Goal: Information Seeking & Learning: Find specific fact

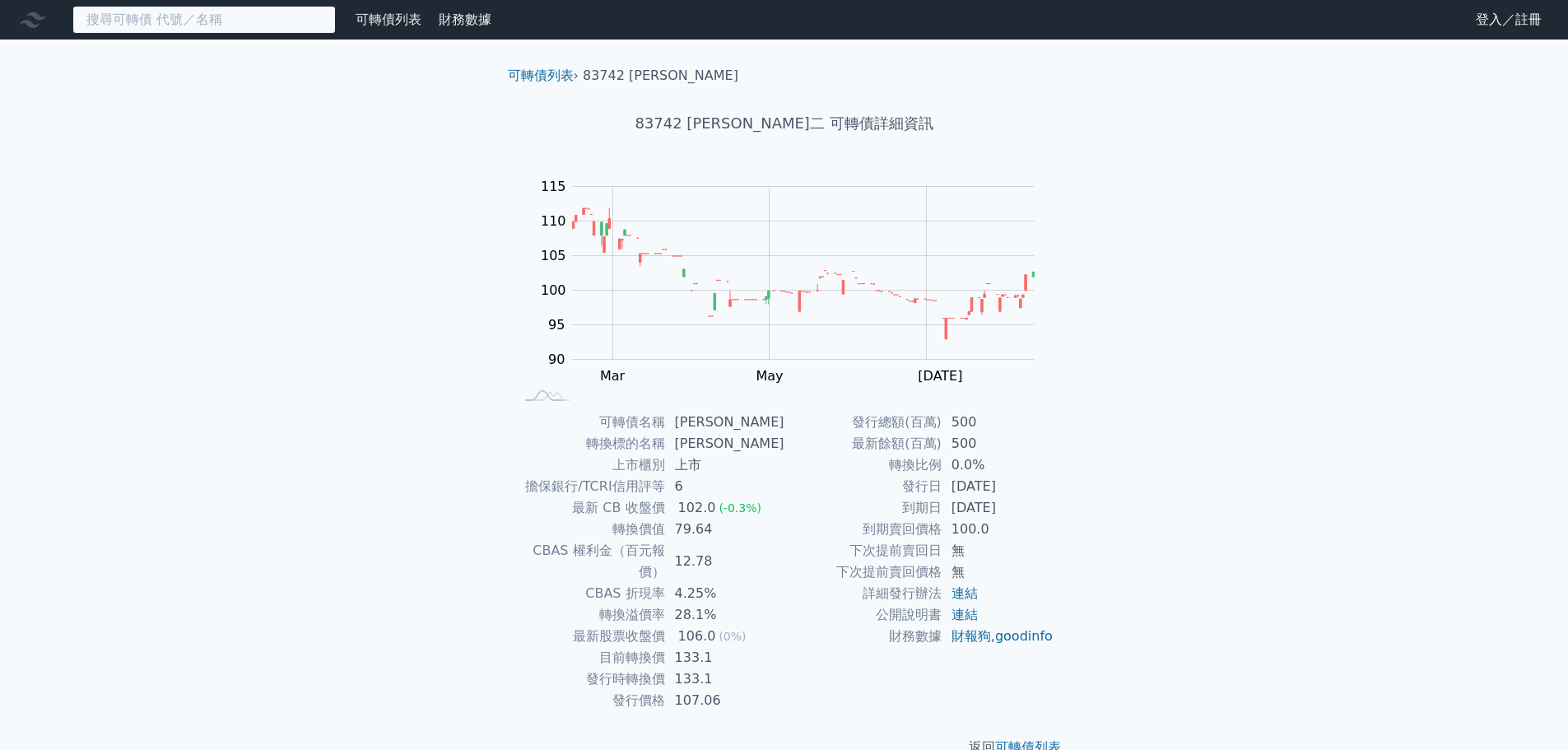
click at [262, 27] on input at bounding box center [204, 20] width 263 height 28
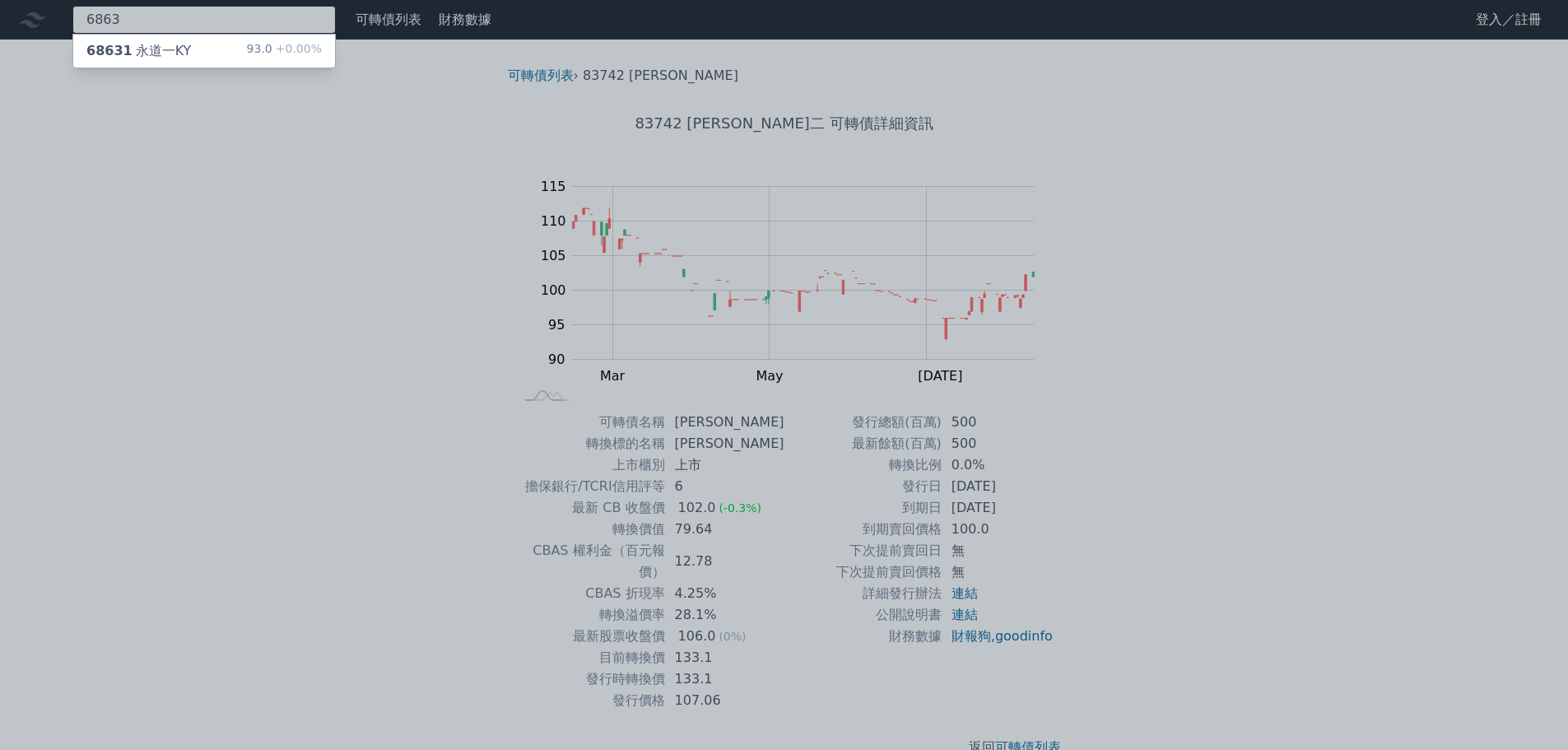
type input "6863"
click at [220, 59] on div "68631 永道一KY 93.0 +0.00%" at bounding box center [205, 51] width 262 height 33
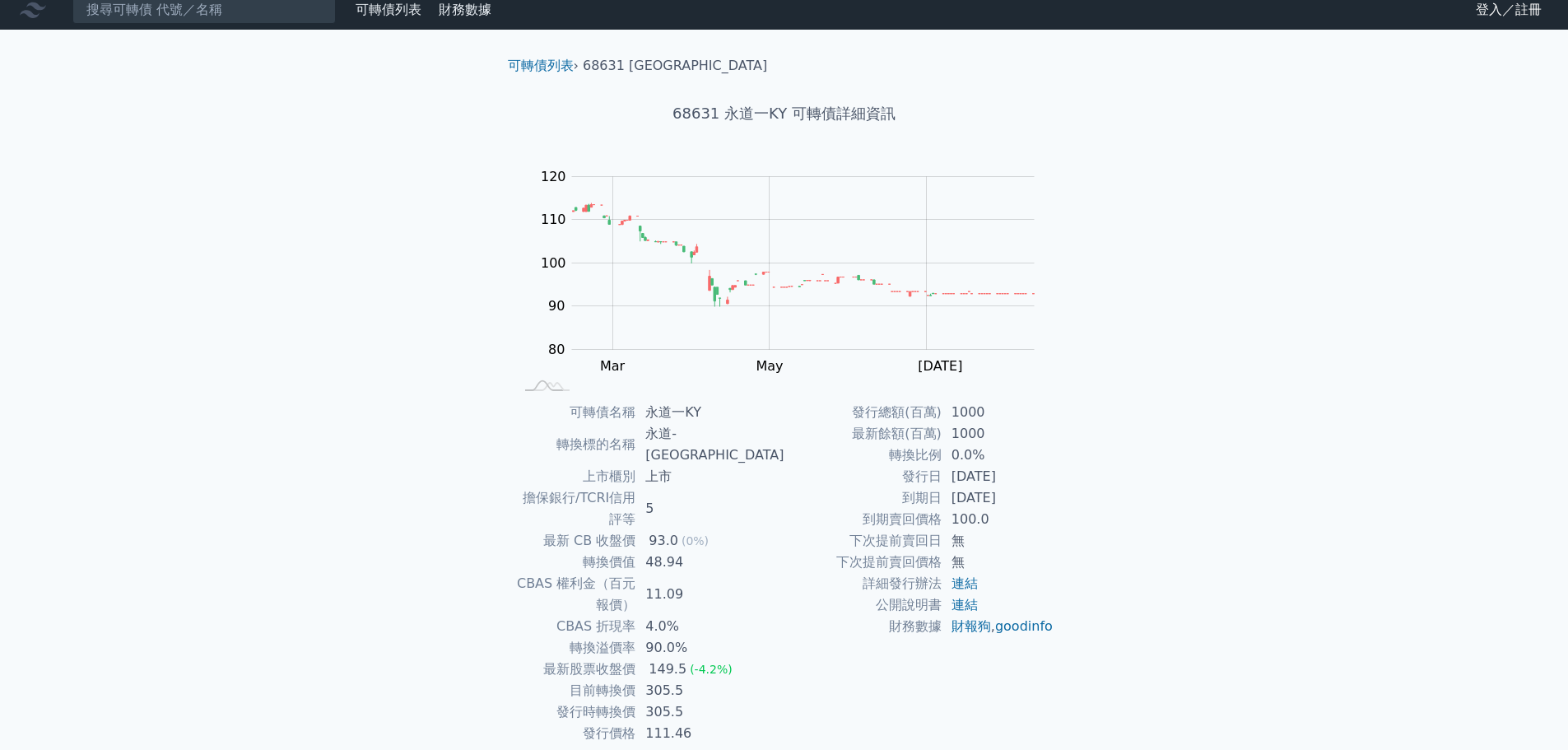
scroll to position [12, 0]
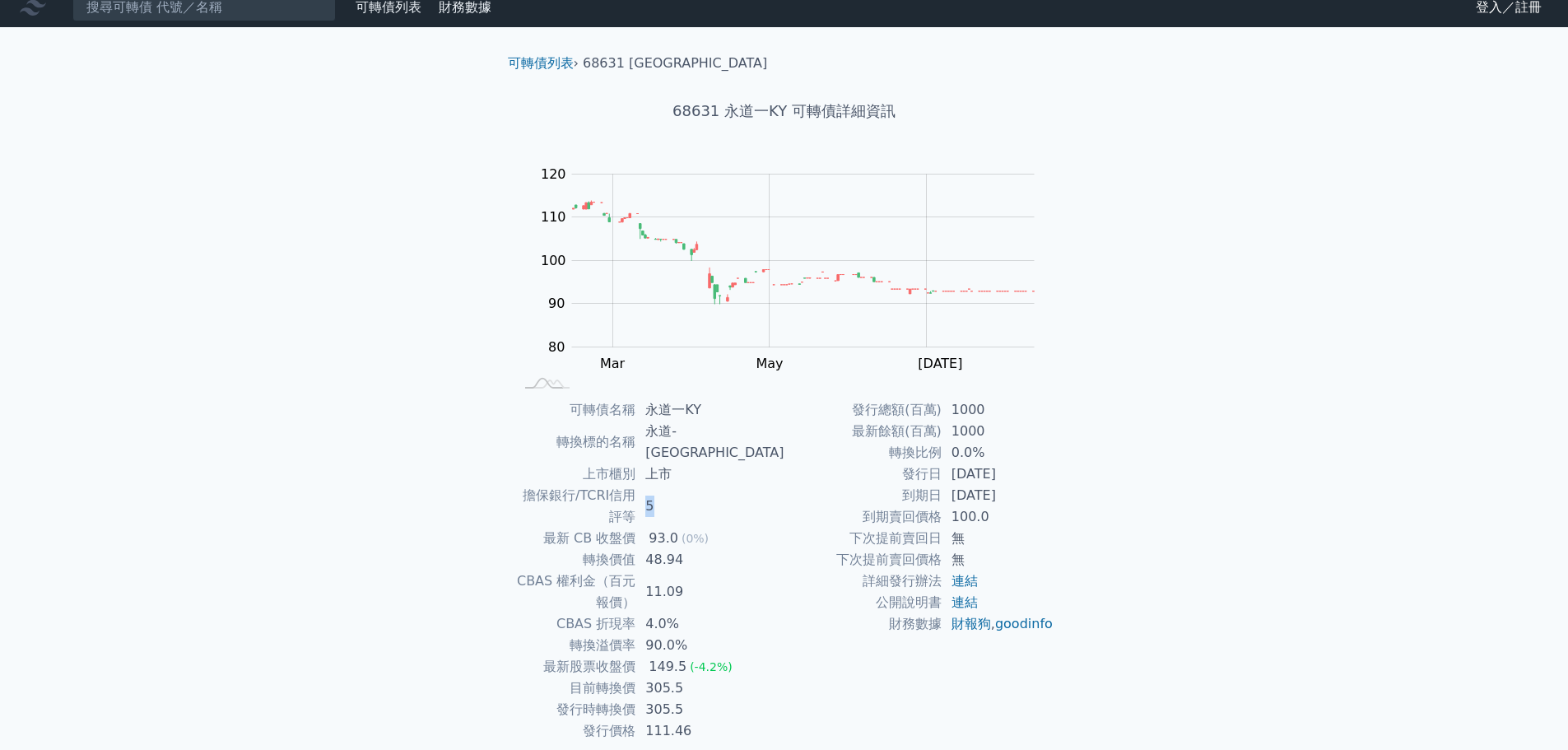
drag, startPoint x: 679, startPoint y: 475, endPoint x: 707, endPoint y: 481, distance: 28.6
click at [707, 485] on td "5" at bounding box center [709, 506] width 148 height 43
click at [699, 549] on td "48.94" at bounding box center [709, 560] width 148 height 22
drag, startPoint x: 679, startPoint y: 518, endPoint x: 716, endPoint y: 521, distance: 37.1
click at [716, 549] on td "48.94" at bounding box center [709, 560] width 148 height 22
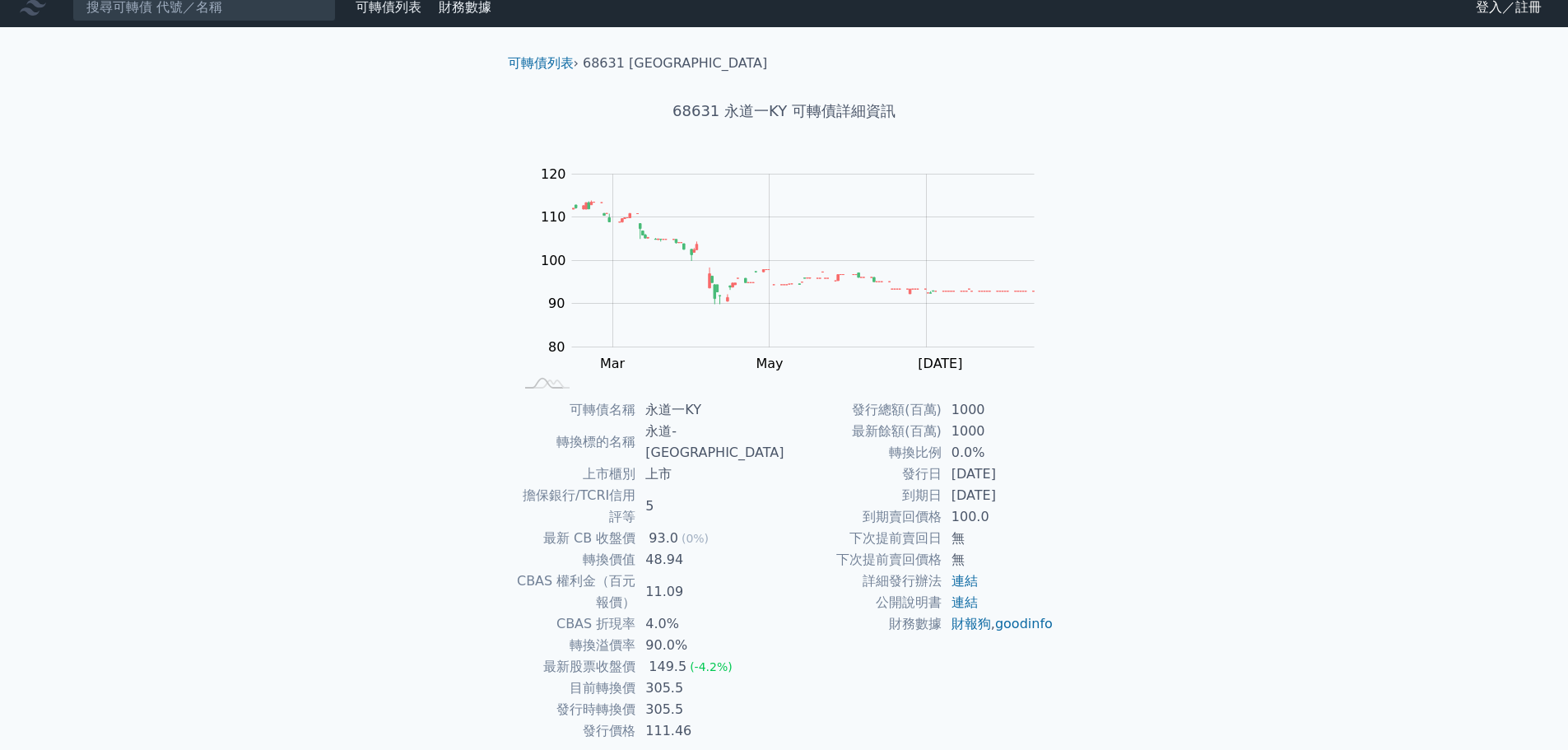
click at [739, 570] on td "11.09" at bounding box center [709, 591] width 148 height 43
drag, startPoint x: 684, startPoint y: 561, endPoint x: 711, endPoint y: 561, distance: 27.0
click at [711, 614] on td "4.0%" at bounding box center [709, 625] width 148 height 22
drag, startPoint x: 688, startPoint y: 579, endPoint x: 739, endPoint y: 581, distance: 51.0
click at [739, 635] on td "90.0%" at bounding box center [709, 646] width 148 height 22
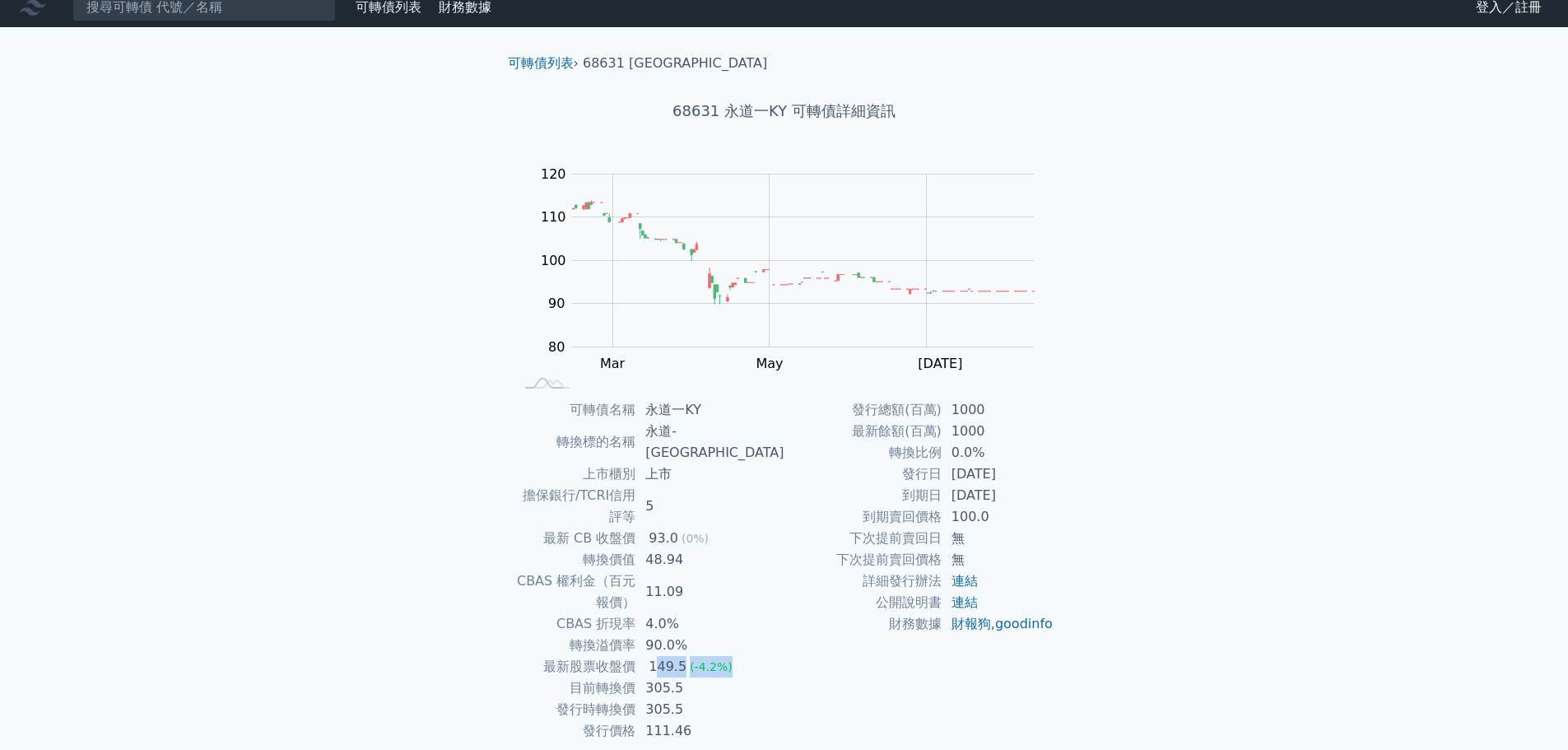
drag, startPoint x: 692, startPoint y: 603, endPoint x: 773, endPoint y: 606, distance: 81.1
click at [773, 657] on td "149.5 (-4.2%)" at bounding box center [709, 668] width 148 height 22
click at [805, 616] on td "財務數據" at bounding box center [863, 625] width 157 height 22
click at [973, 598] on link "連結" at bounding box center [964, 603] width 27 height 16
